Goal: Task Accomplishment & Management: Manage account settings

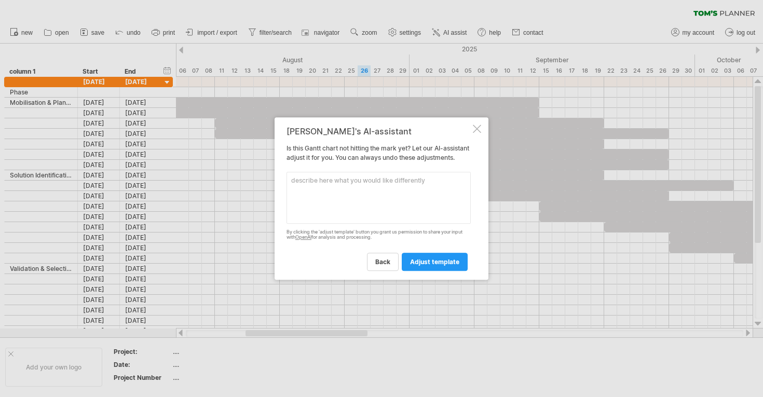
click at [364, 209] on textarea at bounding box center [379, 198] width 184 height 52
click at [478, 125] on div at bounding box center [477, 129] width 8 height 8
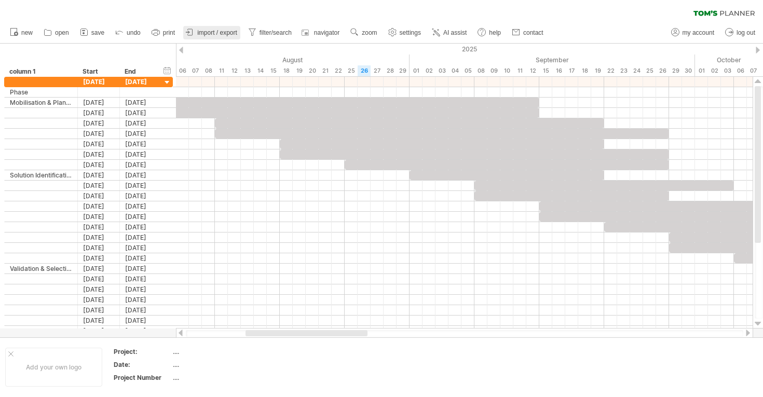
click at [217, 35] on span "import / export" at bounding box center [217, 32] width 40 height 7
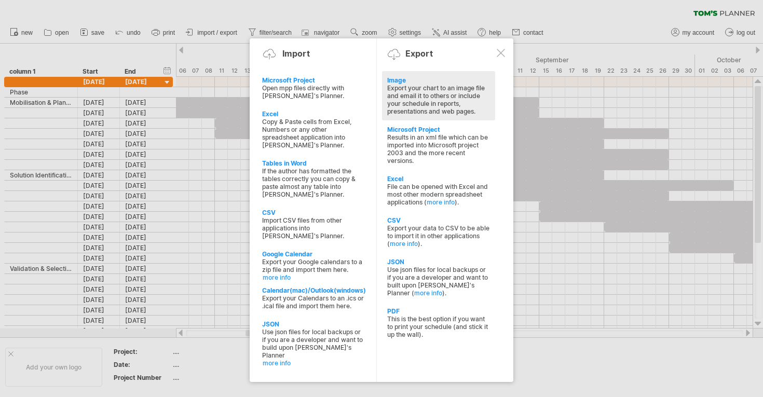
click at [425, 112] on div "Export your chart to an image file and email it to others or include your sched…" at bounding box center [438, 99] width 103 height 31
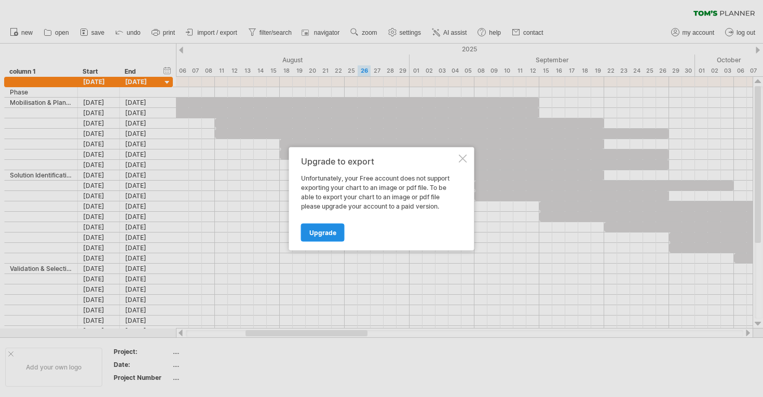
click at [335, 240] on link "Upgrade" at bounding box center [323, 232] width 44 height 18
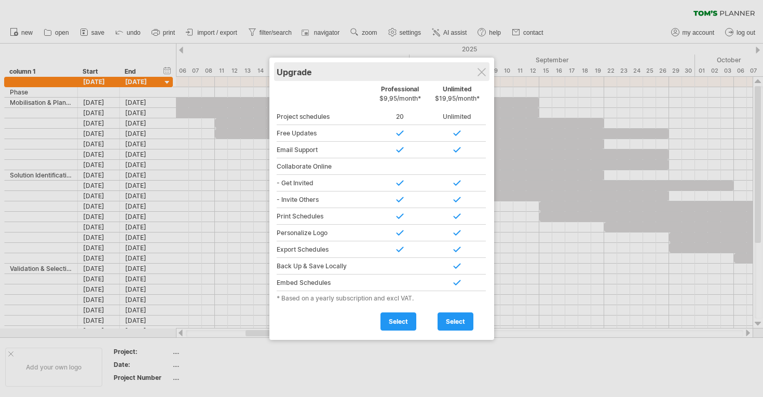
click at [471, 73] on div "Upgrade" at bounding box center [382, 71] width 210 height 19
click at [481, 71] on div at bounding box center [482, 72] width 8 height 8
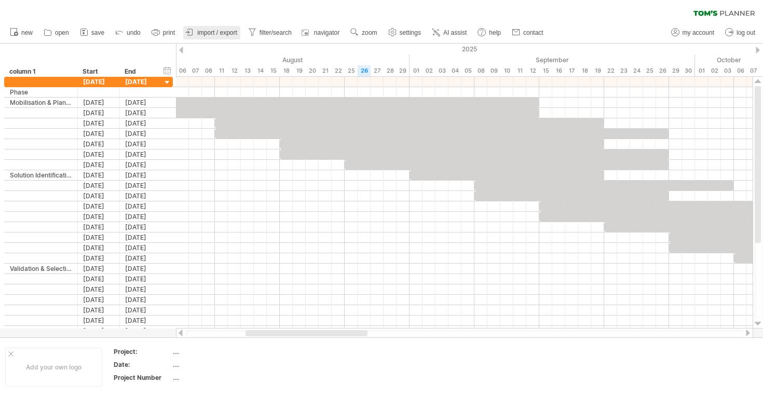
click at [226, 33] on span "import / export" at bounding box center [217, 32] width 40 height 7
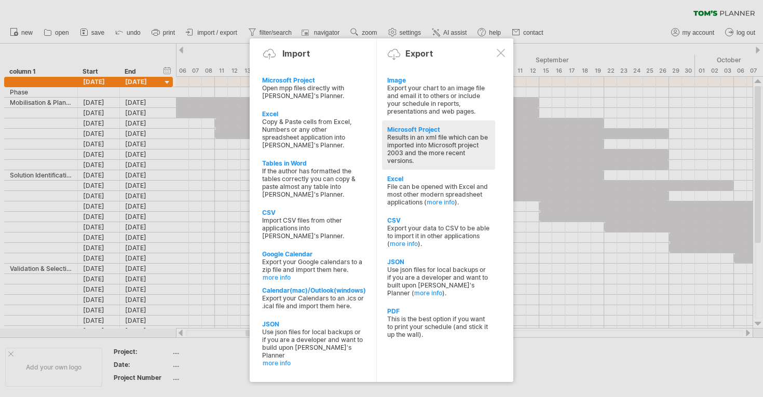
click at [422, 154] on div "Results in an xml file which can be imported into Microsoft project 2003 and th…" at bounding box center [438, 148] width 103 height 31
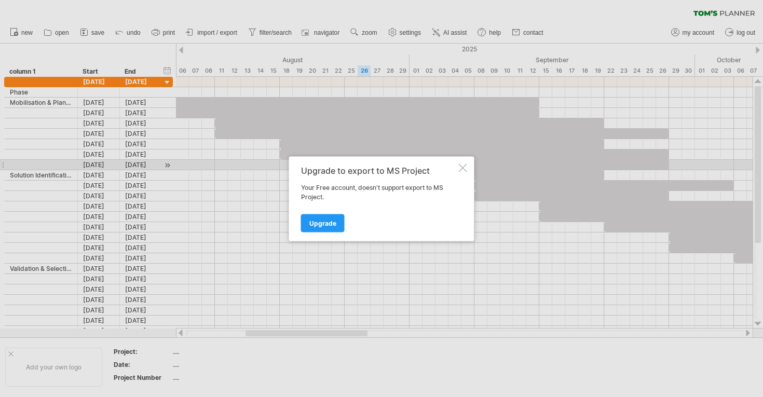
click at [459, 165] on div at bounding box center [463, 168] width 8 height 8
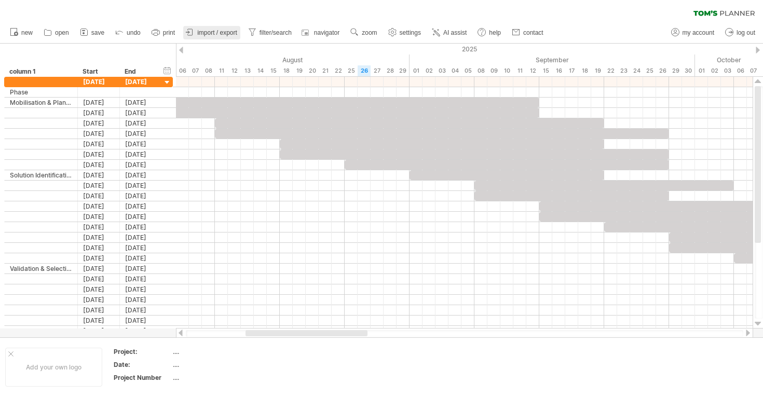
click at [190, 34] on icon at bounding box center [190, 32] width 10 height 10
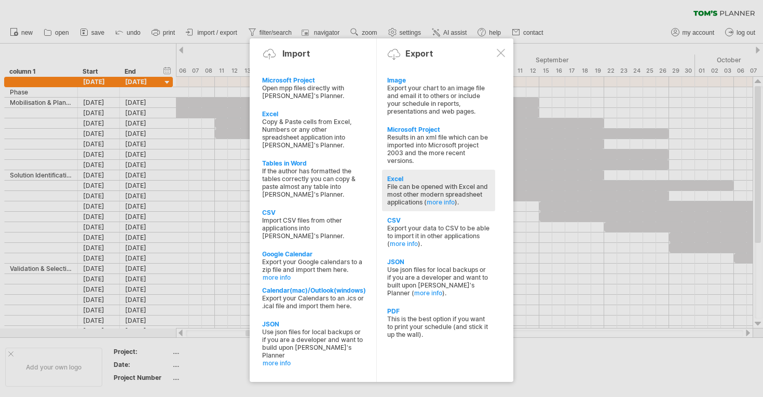
click at [428, 187] on div "File can be opened with Excel and most other modern spreadsheet applications ( …" at bounding box center [438, 194] width 103 height 23
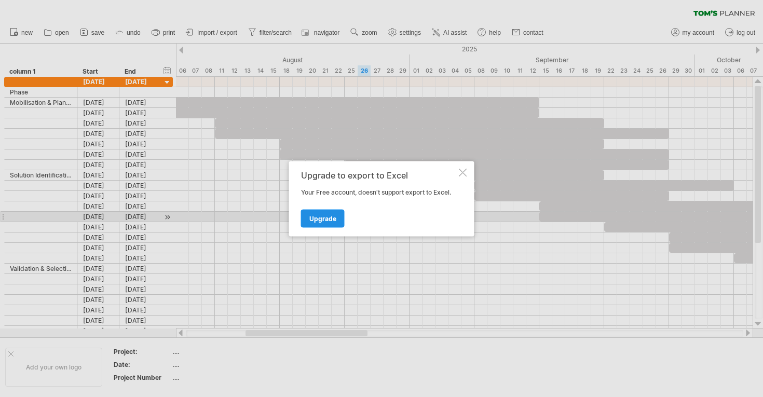
click at [330, 222] on span "Upgrade" at bounding box center [322, 218] width 27 height 8
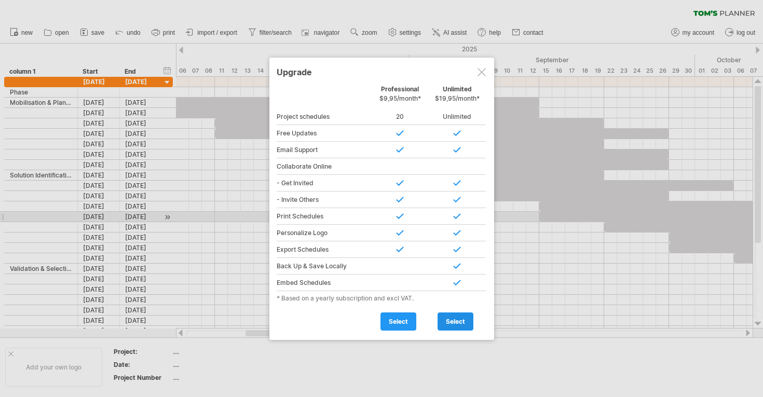
click at [455, 324] on link "select" at bounding box center [456, 321] width 36 height 18
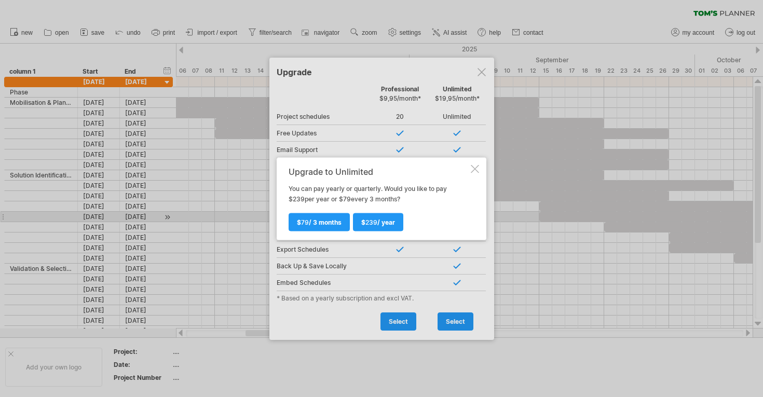
click at [473, 168] on div at bounding box center [475, 169] width 8 height 8
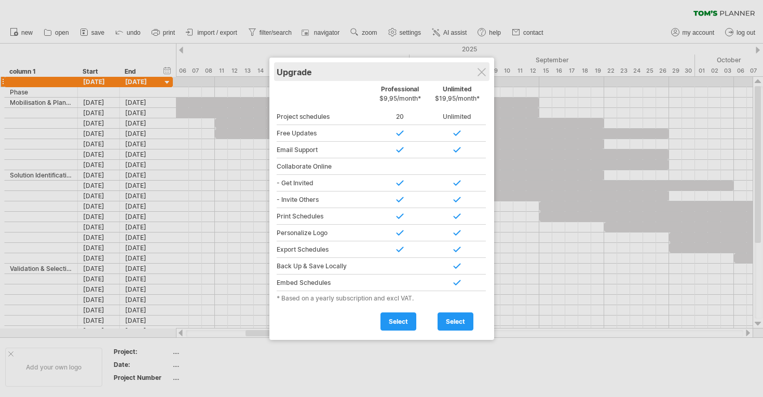
click at [477, 77] on div "Upgrade" at bounding box center [382, 71] width 210 height 19
click at [478, 77] on div "Upgrade" at bounding box center [382, 71] width 210 height 19
click at [478, 76] on div "Upgrade" at bounding box center [381, 71] width 210 height 19
drag, startPoint x: 478, startPoint y: 76, endPoint x: 476, endPoint y: 62, distance: 14.6
click at [478, 70] on div "Upgrade" at bounding box center [381, 71] width 210 height 19
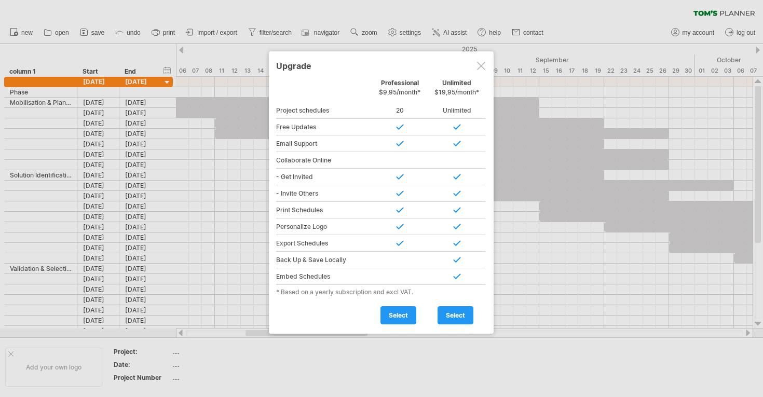
click at [484, 68] on div at bounding box center [481, 66] width 8 height 8
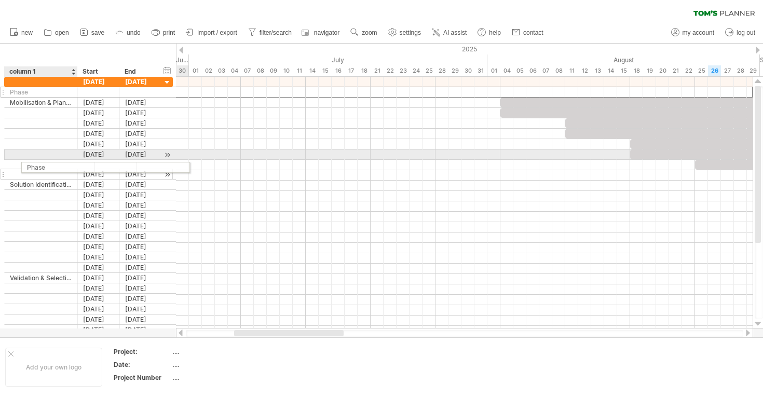
drag, startPoint x: 44, startPoint y: 94, endPoint x: 57, endPoint y: 165, distance: 71.7
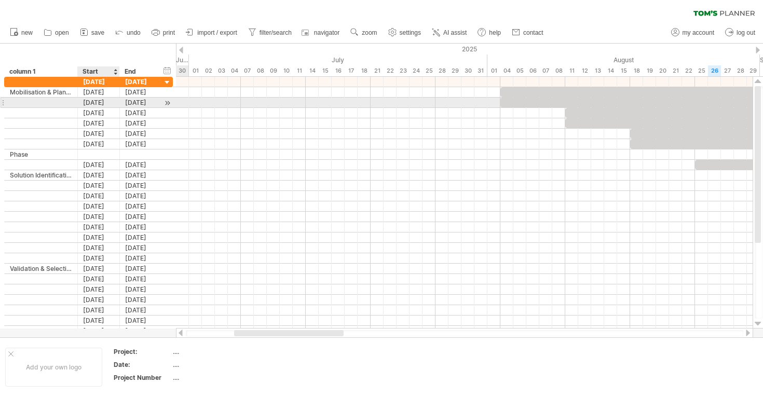
click at [92, 104] on div "[DATE]" at bounding box center [99, 103] width 42 height 10
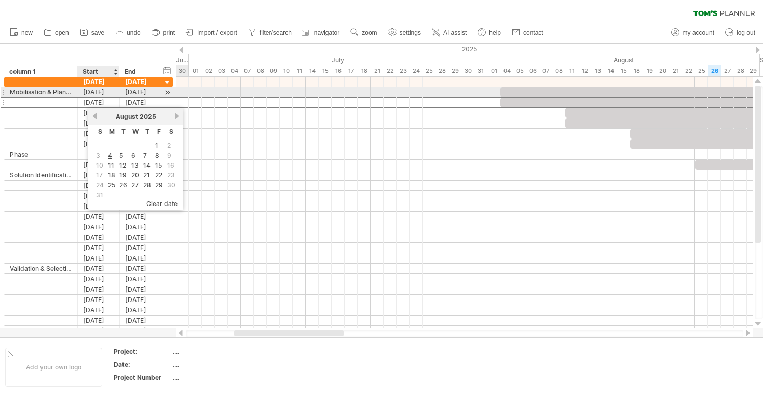
click at [91, 96] on div "[DATE]" at bounding box center [99, 92] width 42 height 10
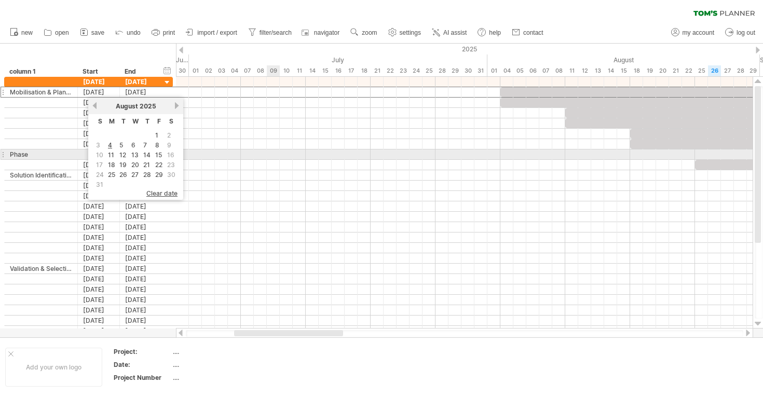
click at [278, 157] on div at bounding box center [464, 154] width 577 height 10
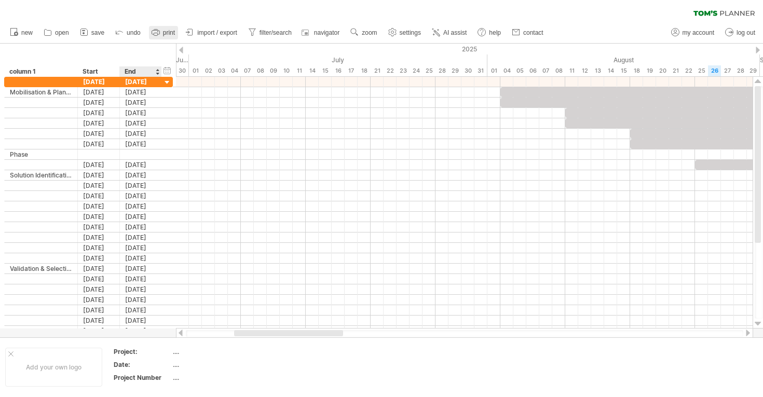
click at [161, 37] on link "print" at bounding box center [163, 32] width 29 height 13
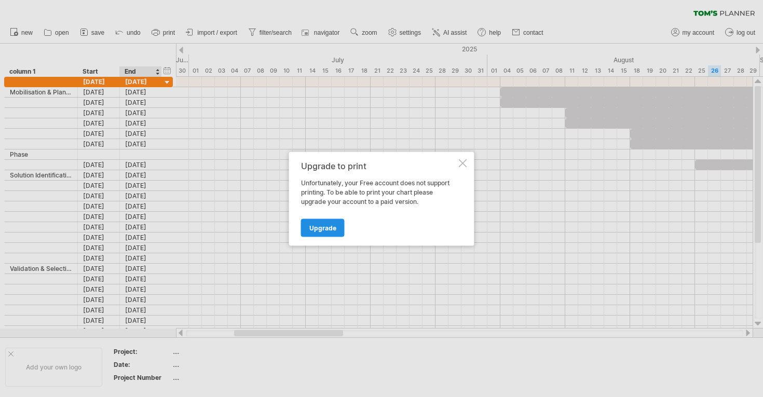
click at [328, 229] on span "Upgrade" at bounding box center [322, 228] width 27 height 8
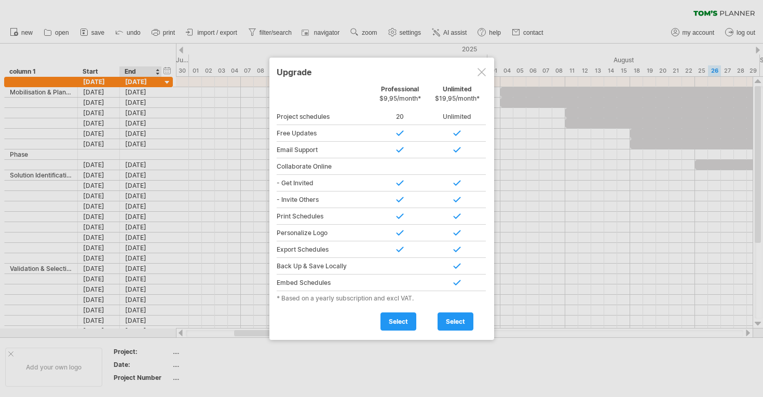
click at [112, 43] on div at bounding box center [381, 198] width 763 height 397
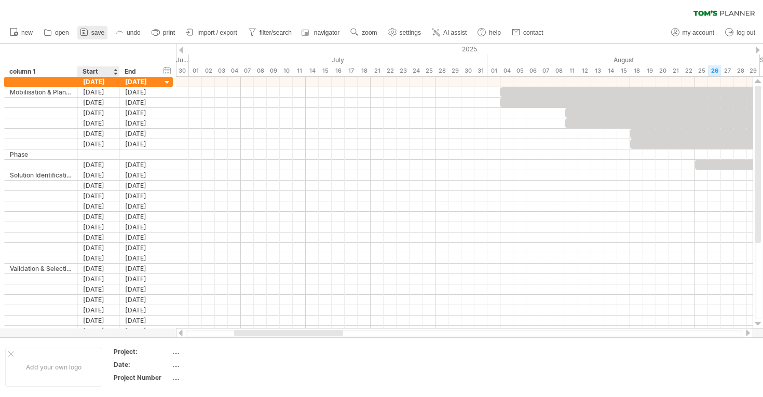
click at [86, 36] on icon at bounding box center [84, 32] width 10 height 10
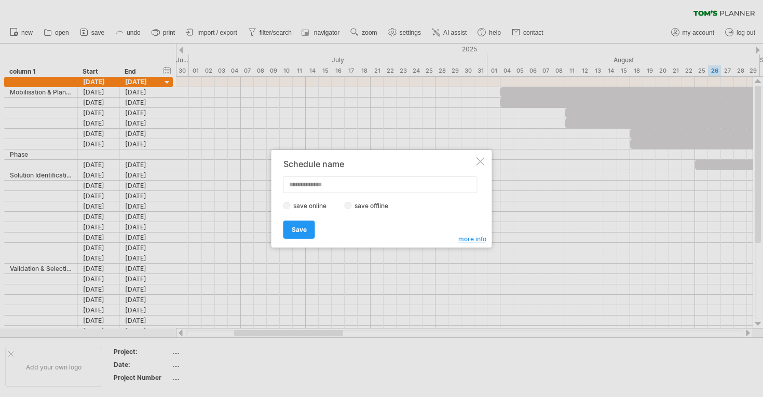
click at [482, 165] on div at bounding box center [481, 161] width 8 height 8
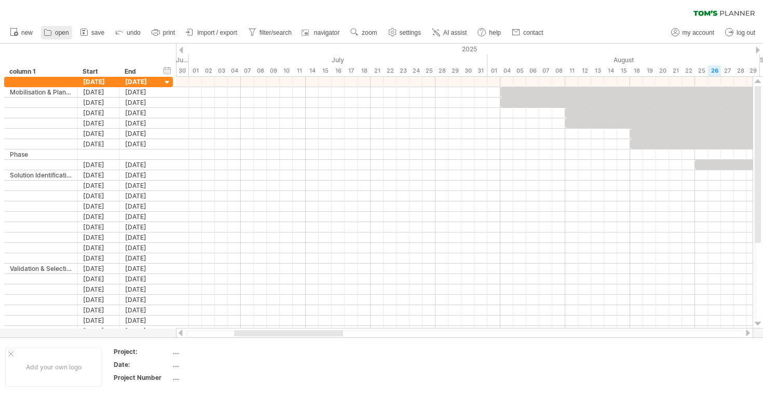
click at [52, 34] on icon at bounding box center [48, 32] width 10 height 10
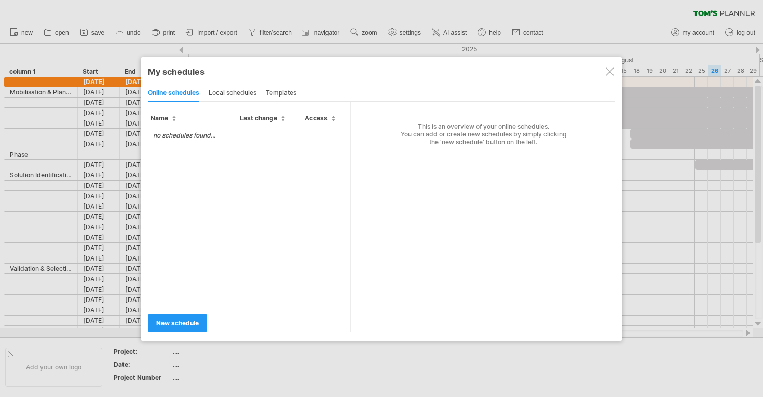
click at [606, 72] on div at bounding box center [610, 71] width 8 height 8
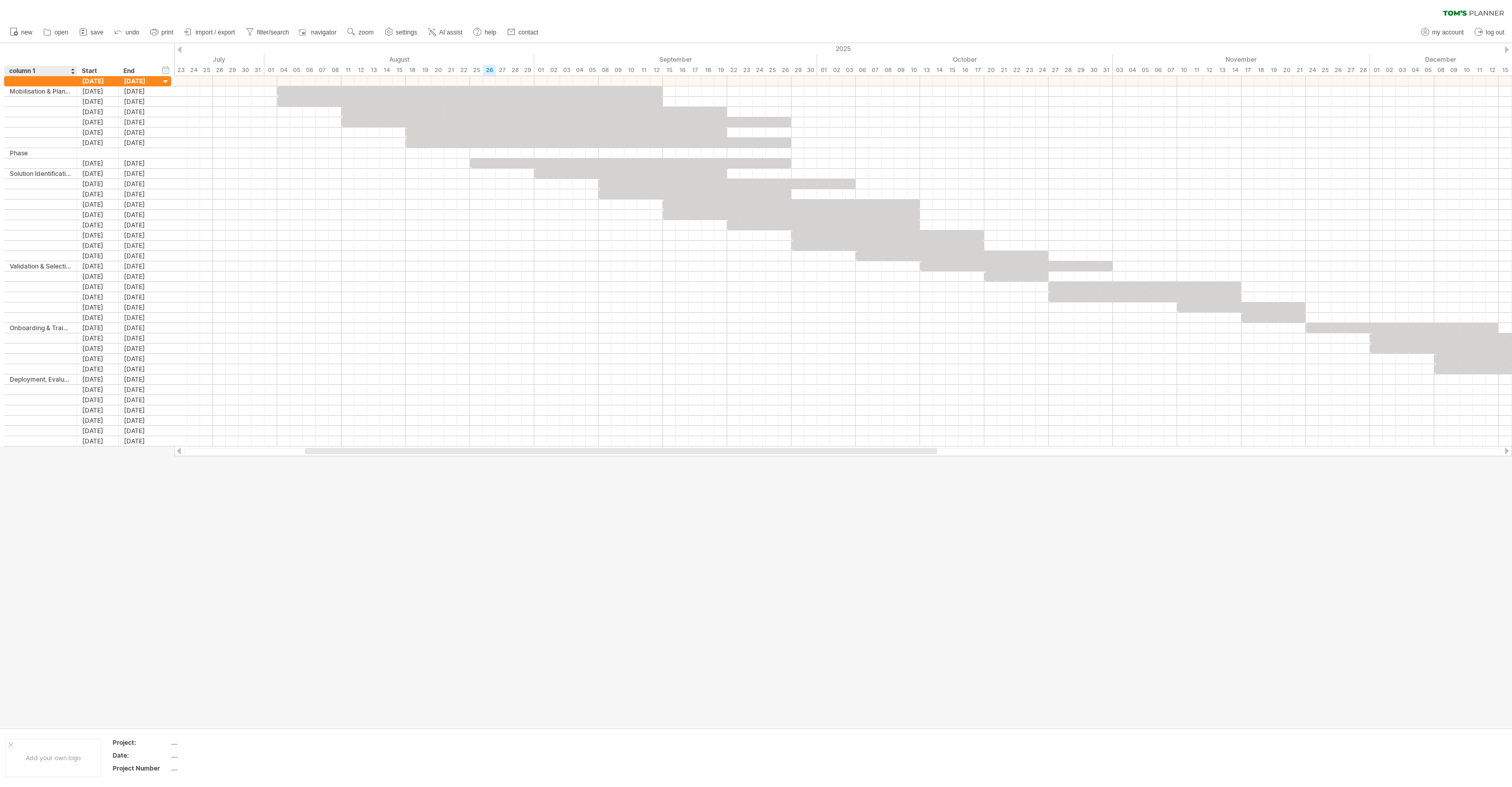
click at [40, 71] on div "column 1" at bounding box center [40, 70] width 61 height 10
click at [40, 70] on input "********" at bounding box center [40, 70] width 61 height 10
drag, startPoint x: 44, startPoint y: 69, endPoint x: 0, endPoint y: 66, distance: 44.1
click at [0, 67] on div "hide start/end/duration show start/end/duration ******** column 1 Start End" at bounding box center [87, 59] width 174 height 33
type input "******"
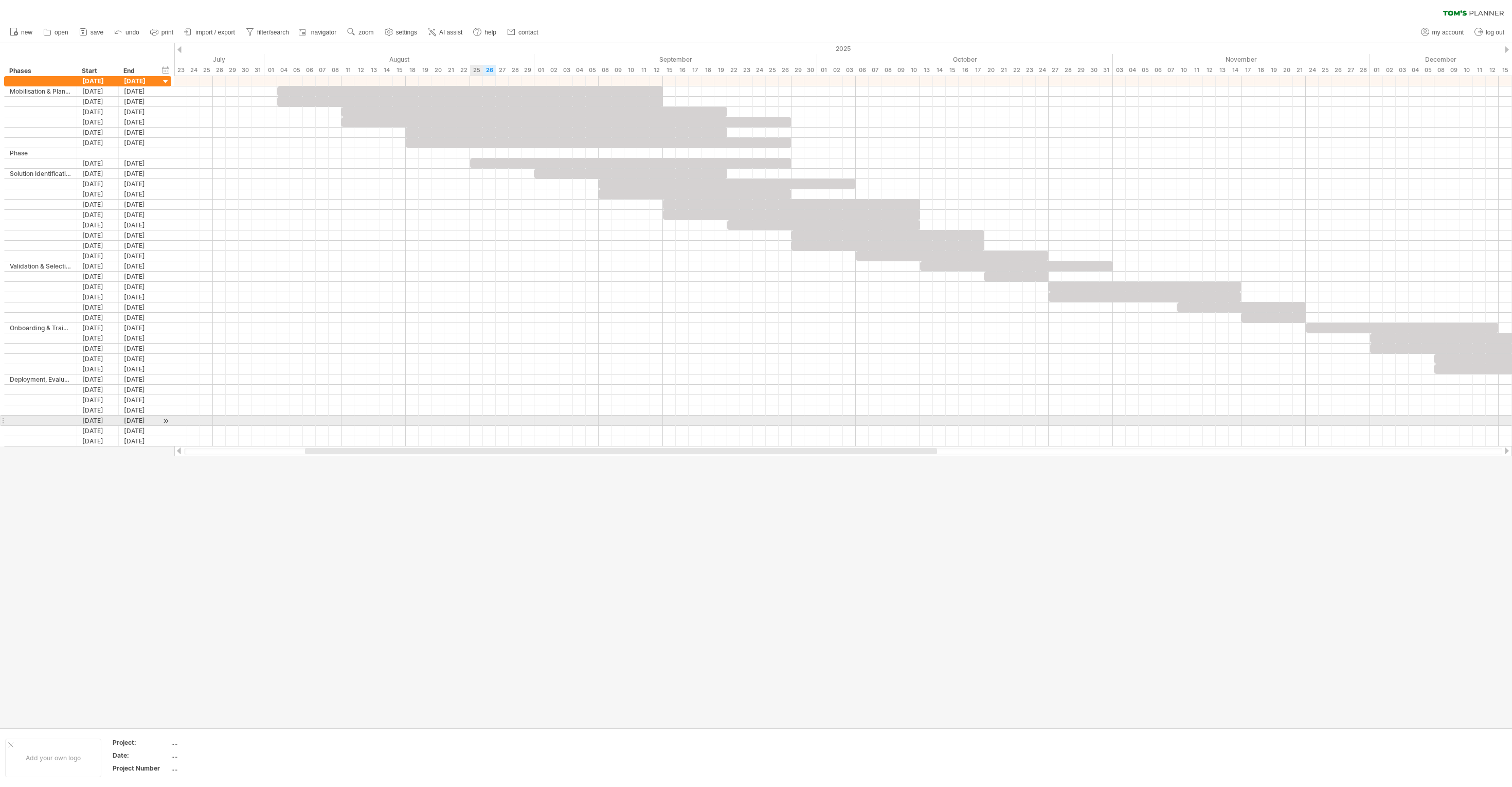
click at [480, 394] on div at bounding box center [843, 420] width 1338 height 10
click at [330, 68] on div "08" at bounding box center [335, 69] width 13 height 11
click at [237, 73] on div "29" at bounding box center [232, 69] width 13 height 11
click at [203, 71] on div "25" at bounding box center [206, 69] width 13 height 11
click at [236, 60] on div "July" at bounding box center [116, 59] width 295 height 11
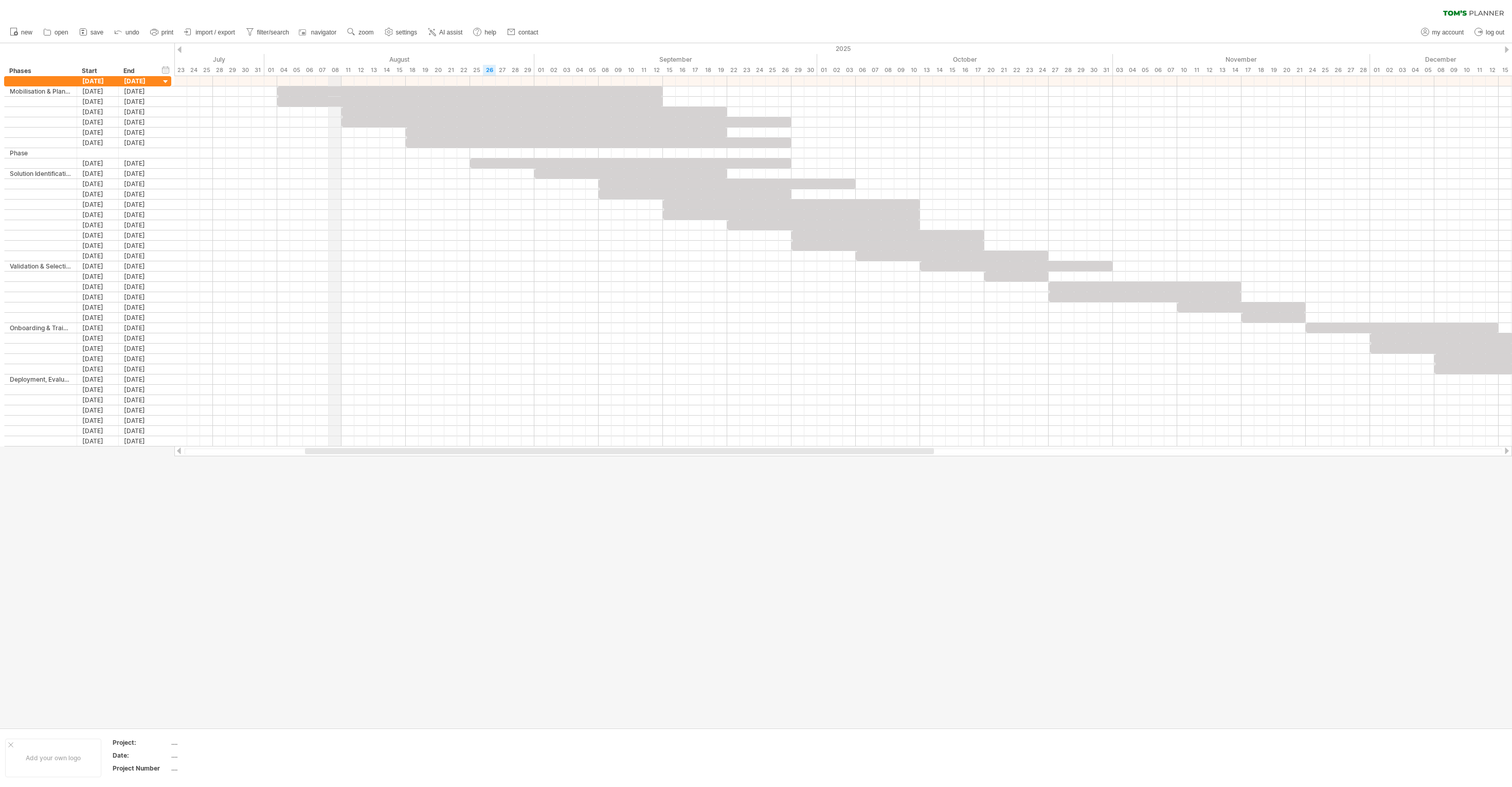
click at [335, 62] on div "August" at bounding box center [399, 59] width 270 height 11
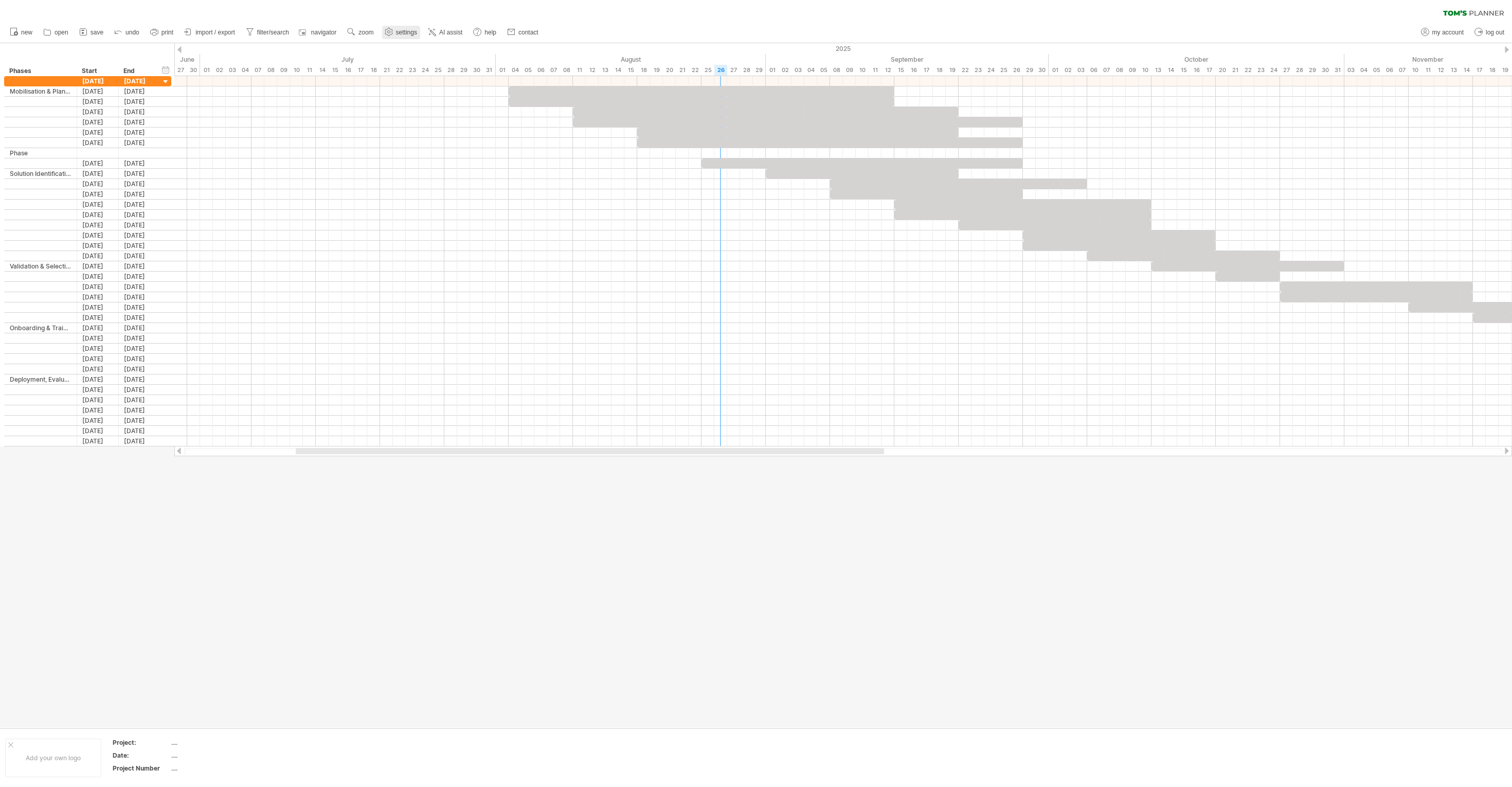
click at [398, 31] on span "settings" at bounding box center [406, 32] width 21 height 7
select select "*"
select select "**"
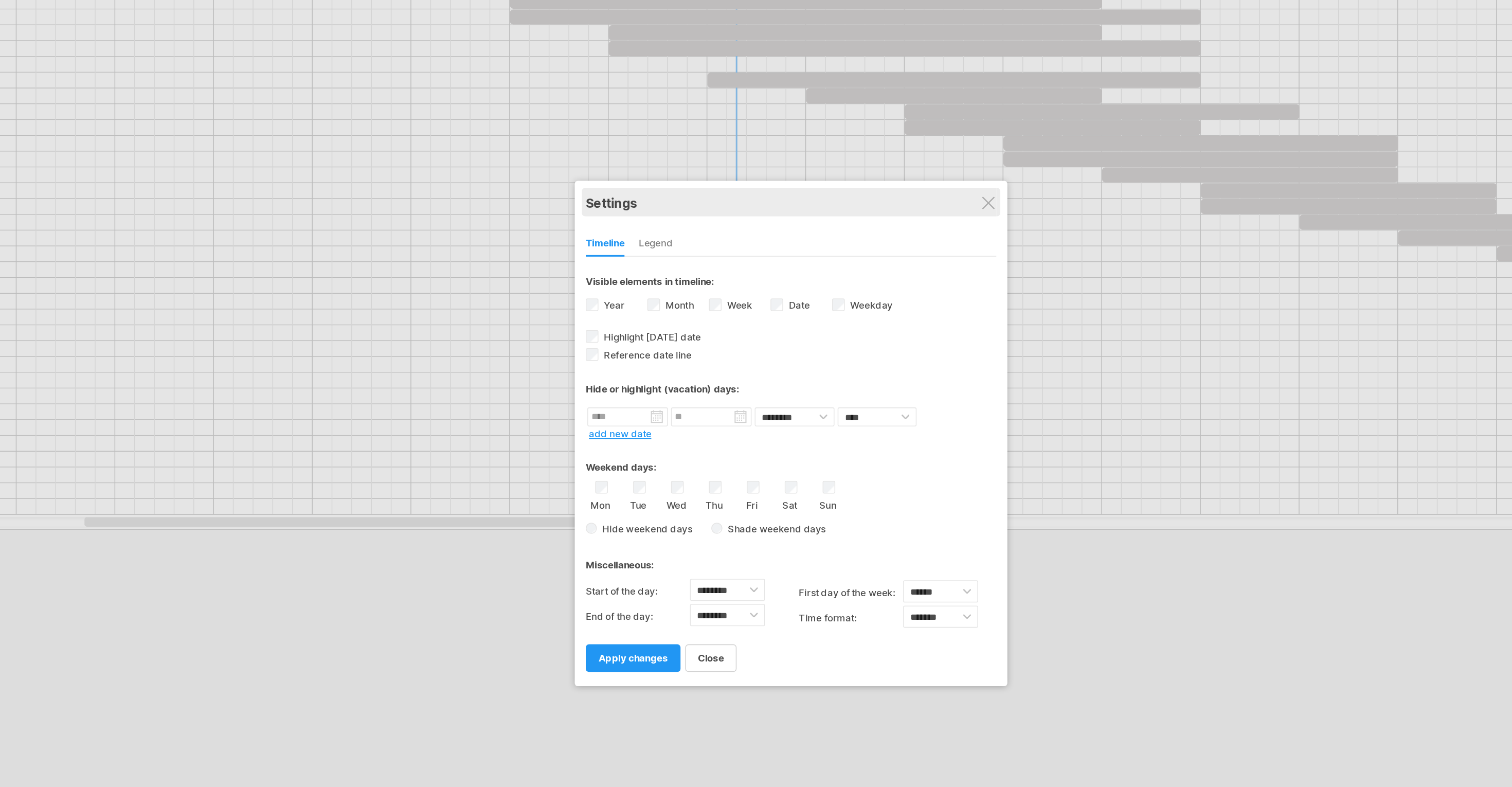
click at [756, 244] on div "Settings" at bounding box center [756, 243] width 268 height 19
click at [756, 244] on div at bounding box center [885, 243] width 8 height 8
